Goal: Subscribe to service/newsletter

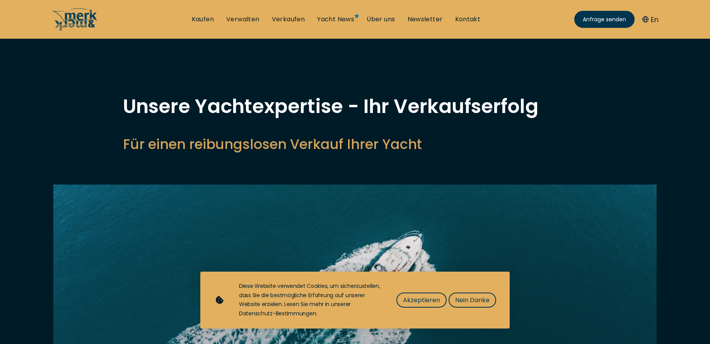
select select "sell"
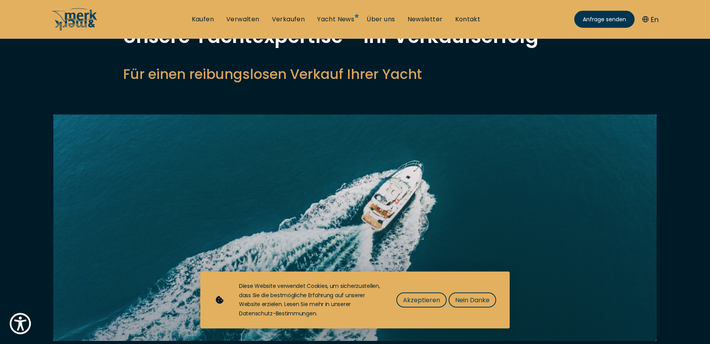
scroll to position [79, 0]
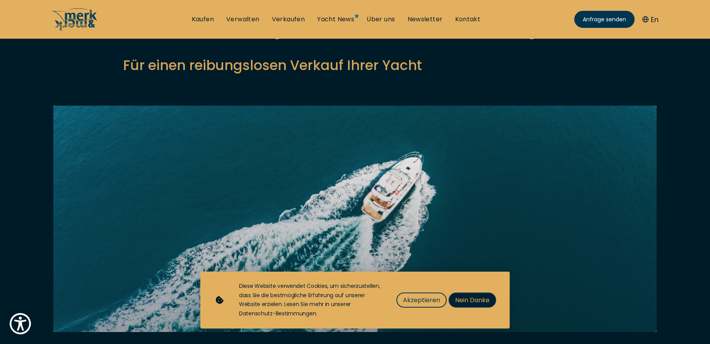
click at [460, 301] on span "Nein Danke" at bounding box center [472, 300] width 34 height 10
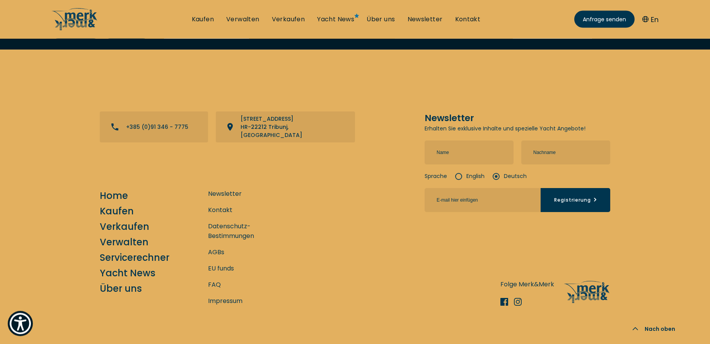
scroll to position [3109, 0]
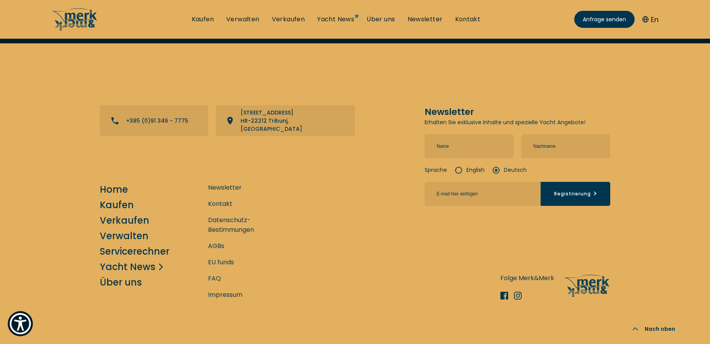
click at [143, 260] on link "Yacht News" at bounding box center [128, 267] width 56 height 14
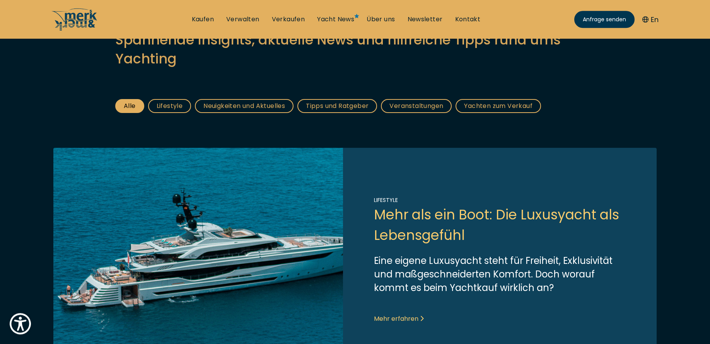
scroll to position [118, 0]
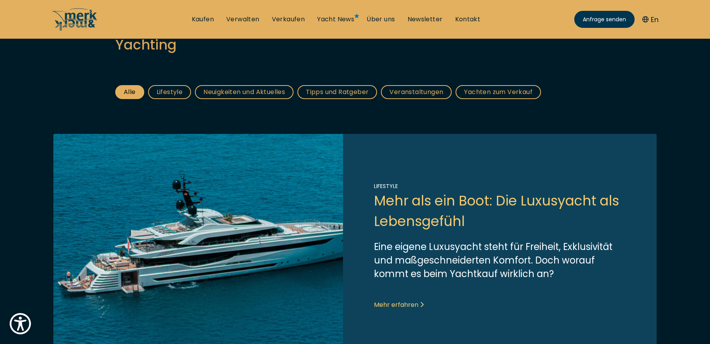
click at [386, 306] on link "Link to post" at bounding box center [354, 246] width 603 height 224
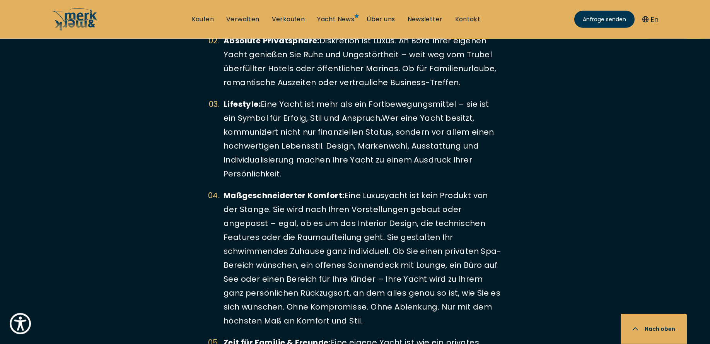
scroll to position [1854, 0]
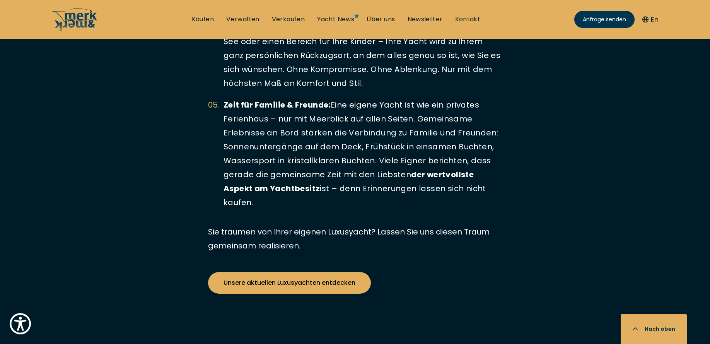
scroll to position [2090, 0]
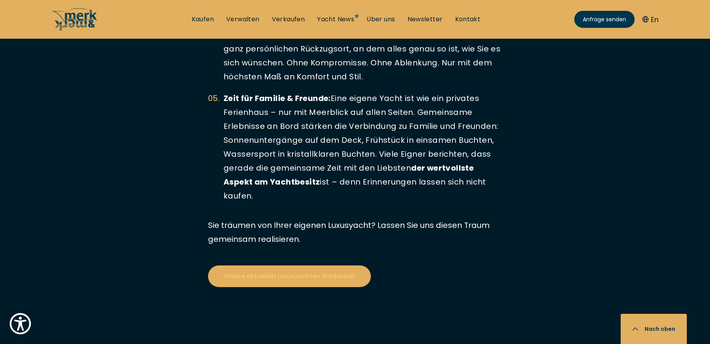
click at [231, 275] on link "Unsere aktuellen Luxusyachten entdecken" at bounding box center [289, 276] width 163 height 22
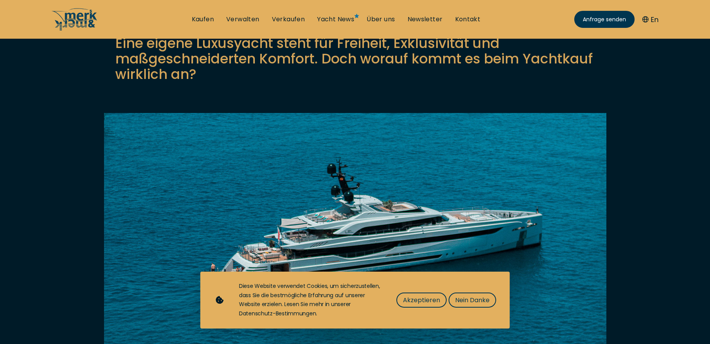
scroll to position [118, 0]
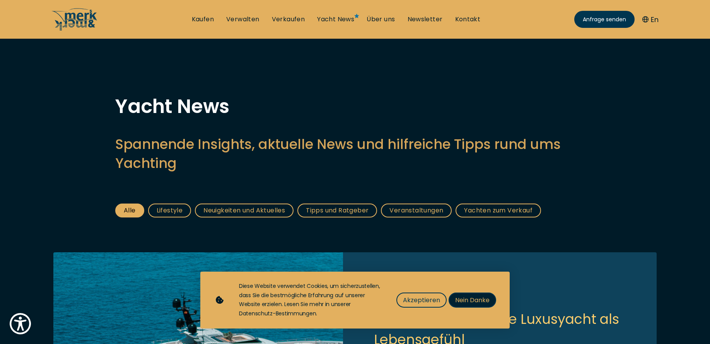
click at [462, 301] on span "Nein Danke" at bounding box center [472, 300] width 34 height 10
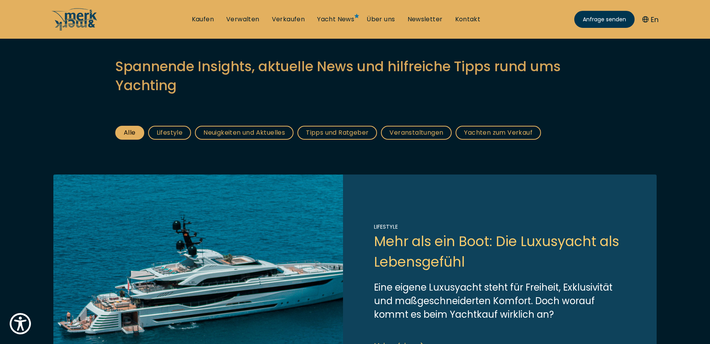
scroll to position [79, 0]
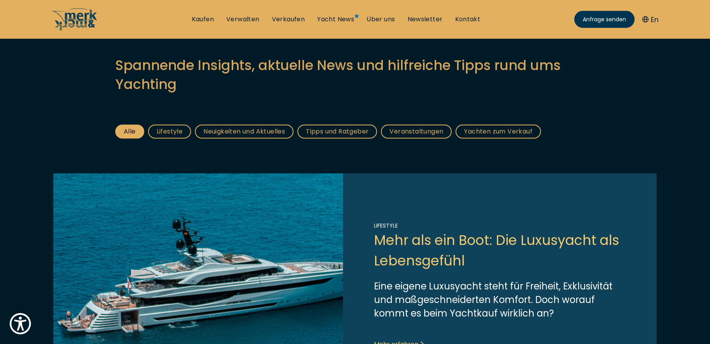
click at [413, 133] on link "Veranstaltungen" at bounding box center [416, 132] width 71 height 14
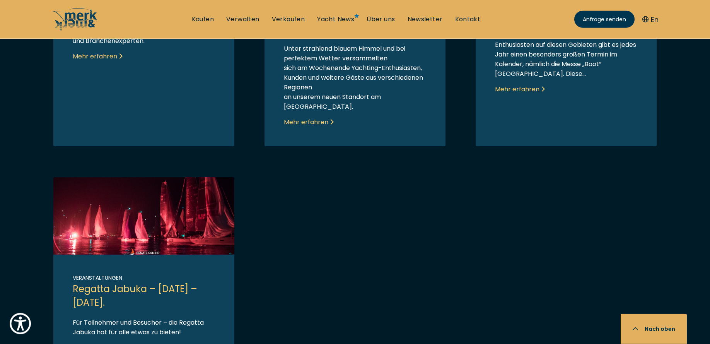
scroll to position [592, 0]
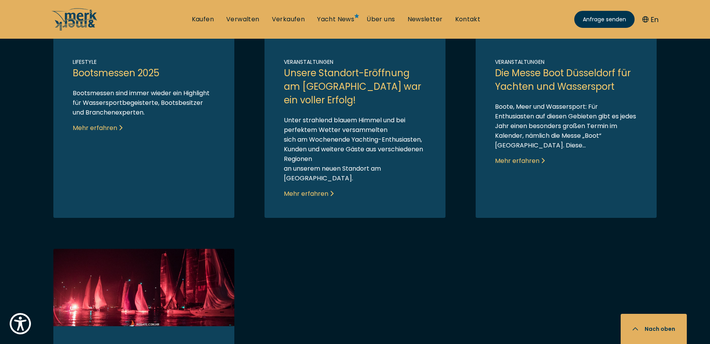
click at [311, 186] on link "Link to post" at bounding box center [355, 89] width 181 height 256
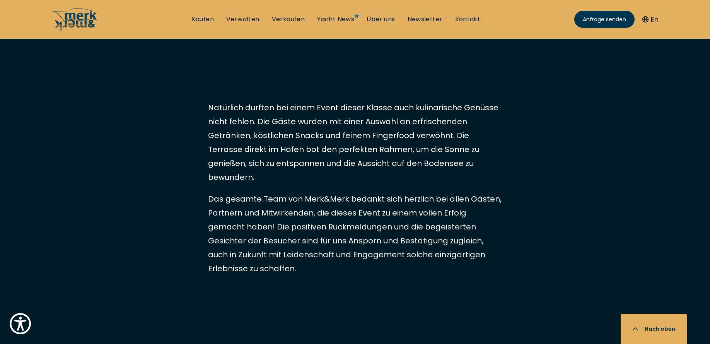
scroll to position [1657, 0]
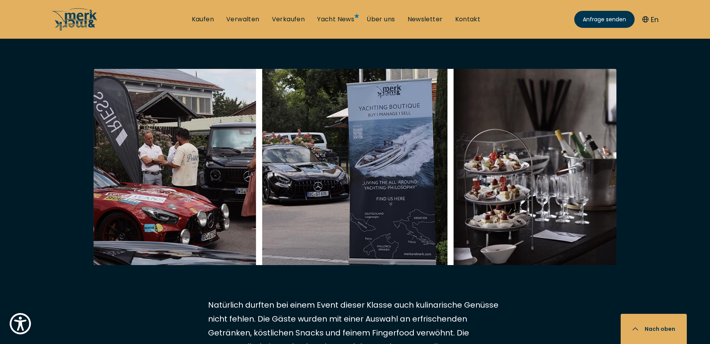
click at [381, 197] on img at bounding box center [355, 167] width 523 height 196
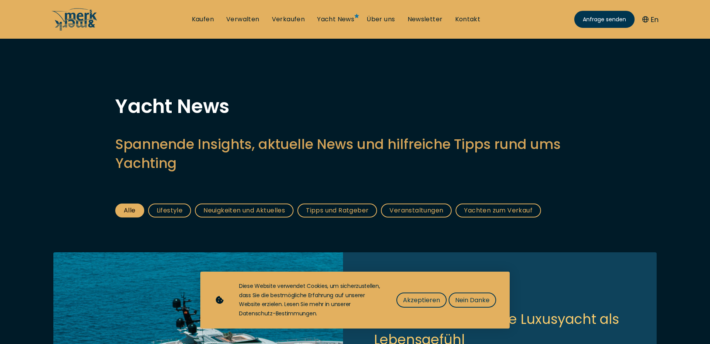
scroll to position [118, 0]
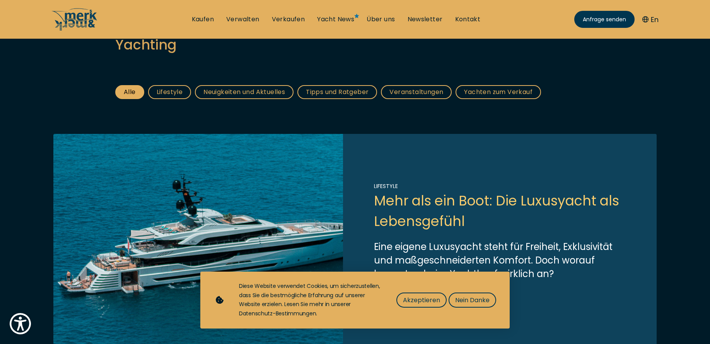
click at [246, 94] on link "Neuigkeiten und Aktuelles" at bounding box center [244, 92] width 99 height 14
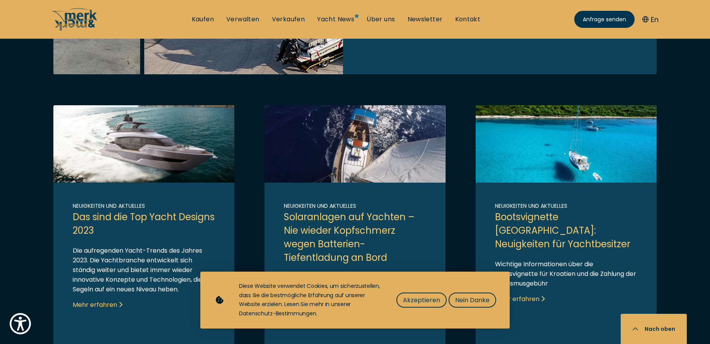
scroll to position [513, 0]
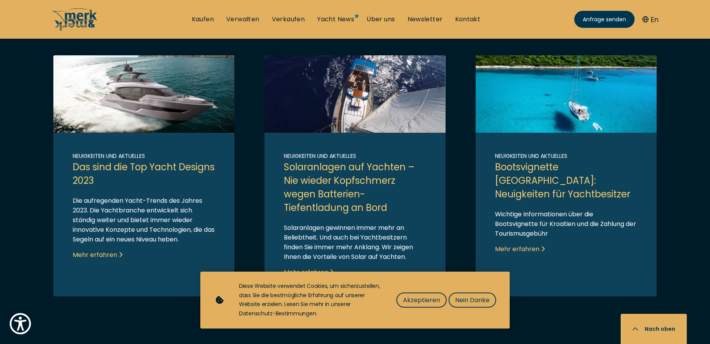
click at [531, 192] on link "Link to post" at bounding box center [566, 175] width 181 height 241
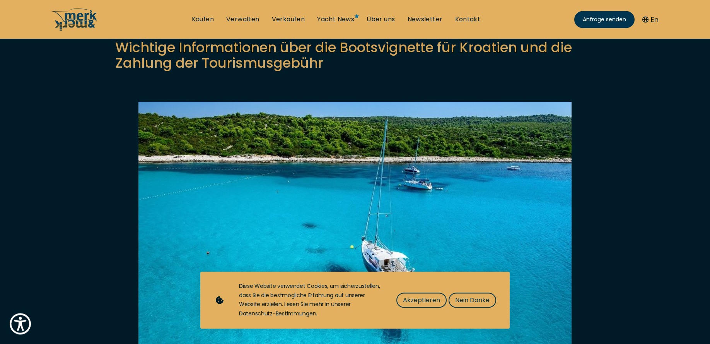
scroll to position [118, 0]
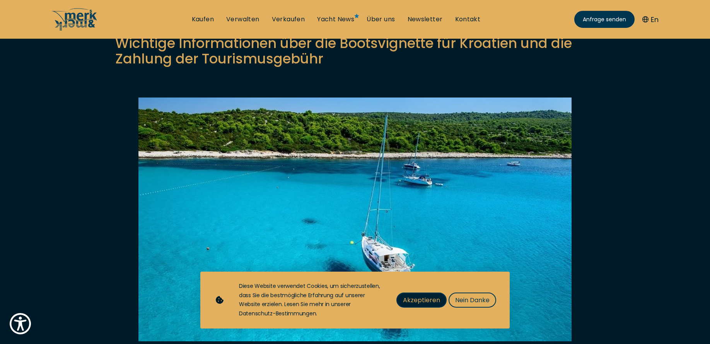
click at [428, 298] on span "Akzeptieren" at bounding box center [421, 300] width 37 height 10
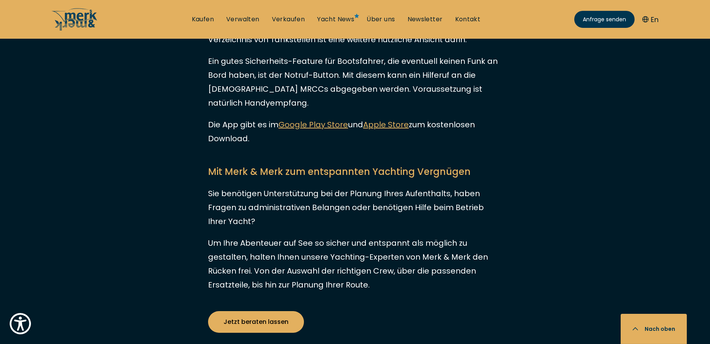
scroll to position [2643, 0]
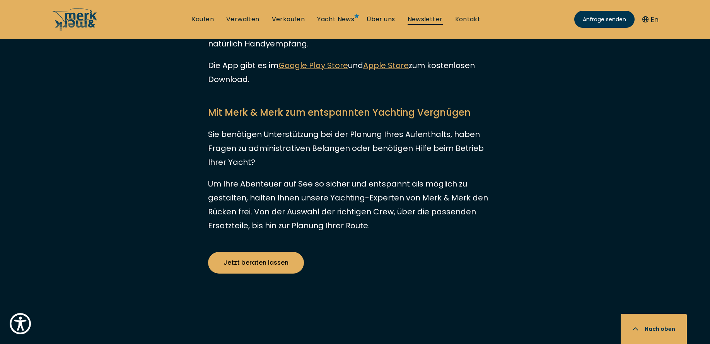
click at [416, 20] on link "Newsletter" at bounding box center [425, 19] width 35 height 9
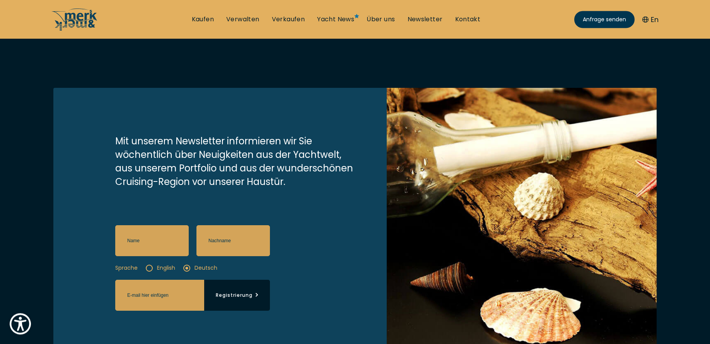
scroll to position [79, 0]
click at [155, 247] on input "text" at bounding box center [151, 240] width 73 height 31
type input "Bliemel"
click at [235, 242] on input "text" at bounding box center [232, 240] width 73 height 31
type input "Reinhard"
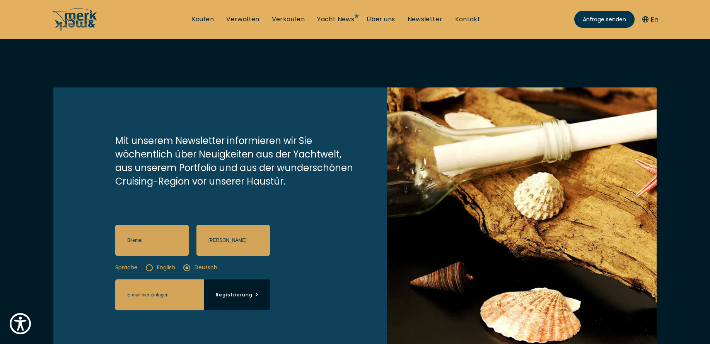
click at [187, 296] on input "email" at bounding box center [159, 294] width 89 height 31
type input "rmb.la@gmx.de"
click at [237, 296] on button "Registrierung" at bounding box center [237, 294] width 66 height 31
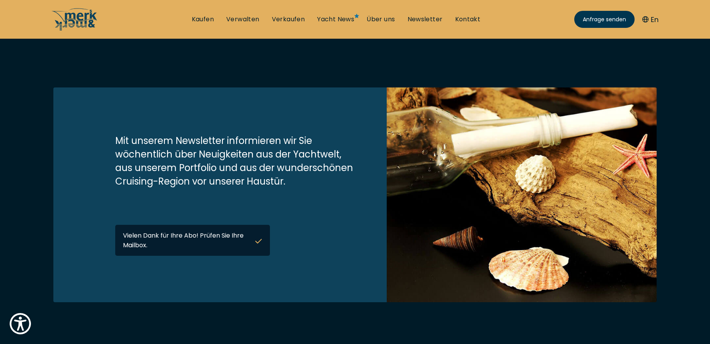
click at [258, 244] on div "Vielen Dank für Ihre Abo! Prüfen Sie Ihre Mailbox." at bounding box center [192, 240] width 155 height 31
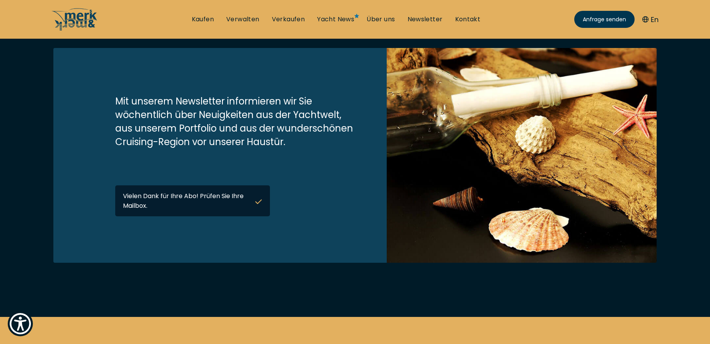
scroll to position [0, 0]
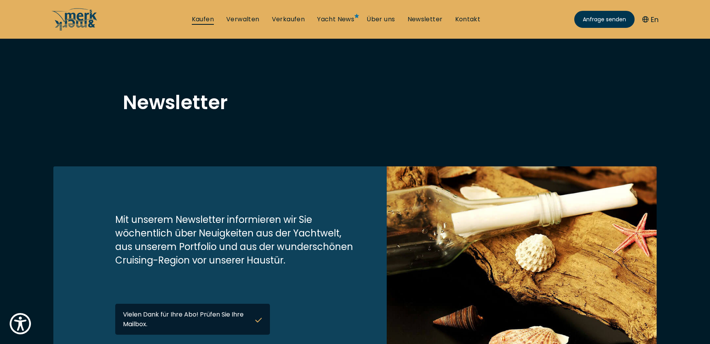
click at [202, 20] on link "Kaufen" at bounding box center [203, 19] width 22 height 9
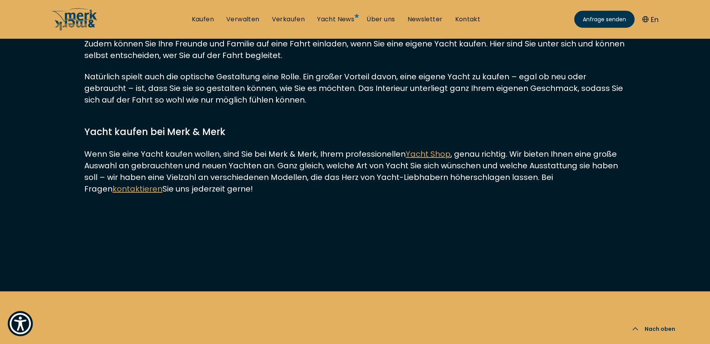
scroll to position [10418, 0]
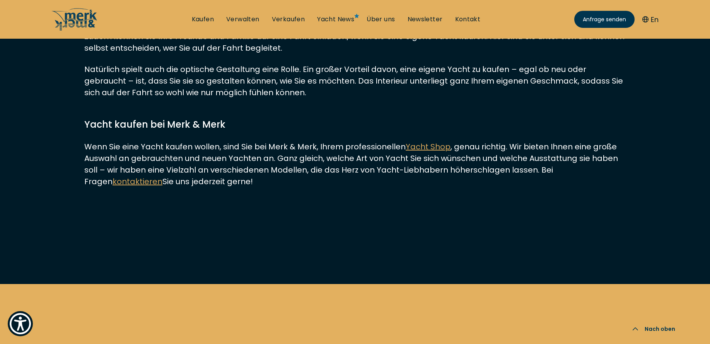
click at [412, 152] on u "Yacht Shop" at bounding box center [428, 146] width 45 height 11
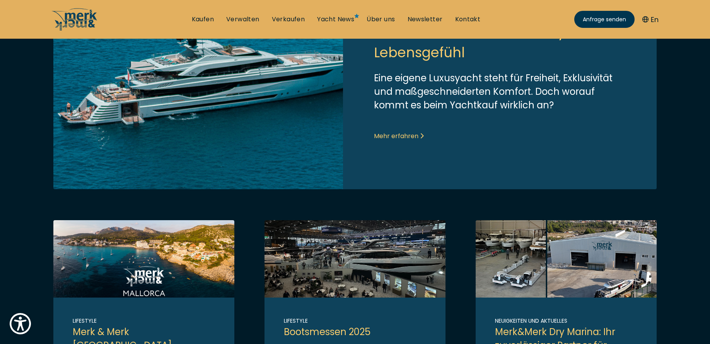
scroll to position [287, 0]
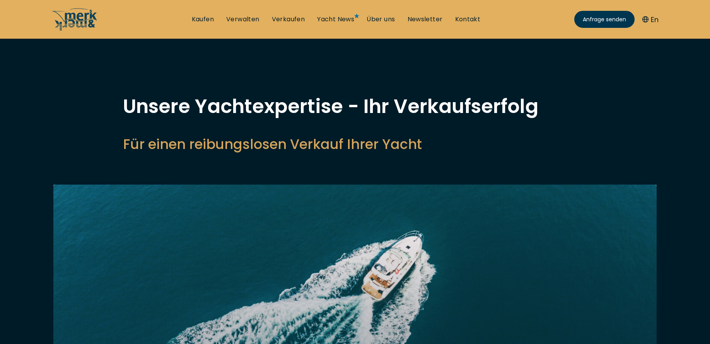
select select "sell"
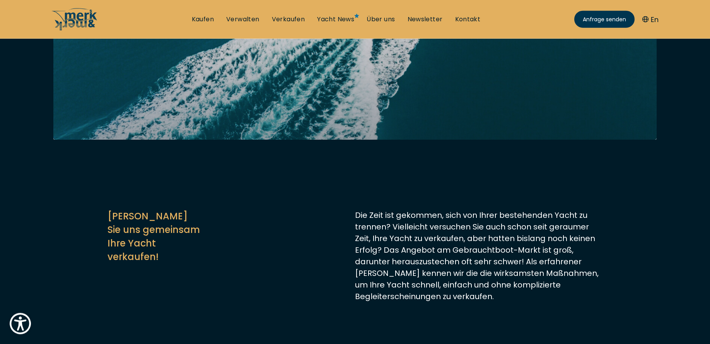
scroll to position [276, 0]
